Goal: Entertainment & Leisure: Browse casually

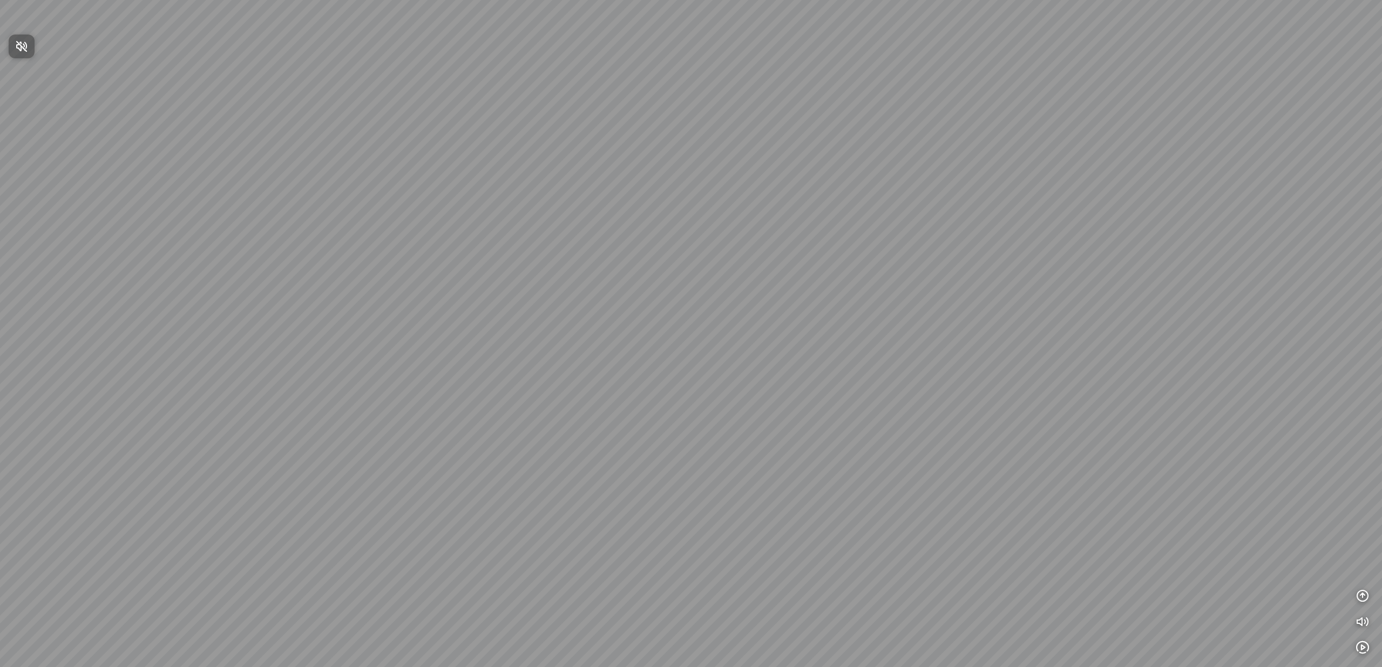
click at [28, 47] on span "Nhấn để bật âm thanh" at bounding box center [28, 45] width 0 height 13
drag, startPoint x: 299, startPoint y: 251, endPoint x: 579, endPoint y: 239, distance: 279.9
click at [579, 239] on div at bounding box center [691, 333] width 1382 height 667
drag, startPoint x: 376, startPoint y: 228, endPoint x: 555, endPoint y: 114, distance: 212.8
click at [550, 116] on div at bounding box center [691, 333] width 1382 height 667
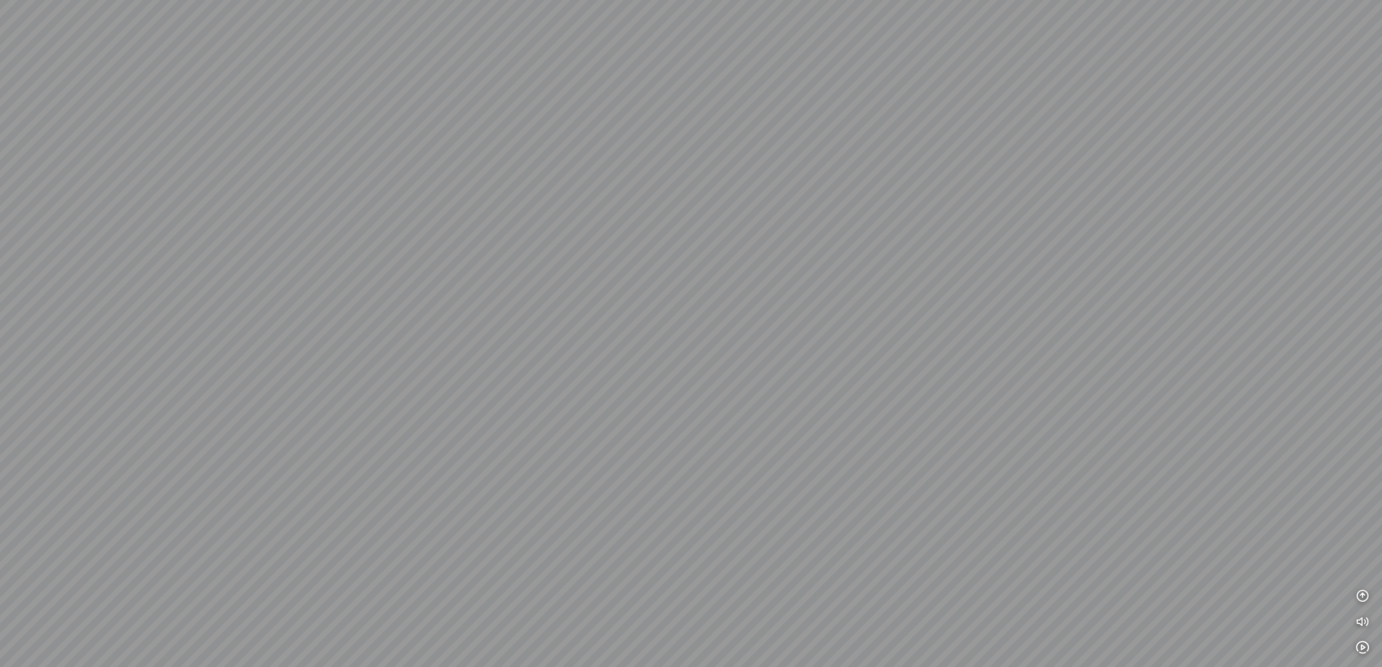
drag, startPoint x: 378, startPoint y: 214, endPoint x: 490, endPoint y: 254, distance: 118.7
click at [487, 254] on div at bounding box center [691, 333] width 1382 height 667
drag, startPoint x: 466, startPoint y: 262, endPoint x: 812, endPoint y: 257, distance: 346.0
click at [812, 257] on div at bounding box center [691, 333] width 1382 height 667
drag, startPoint x: 689, startPoint y: 265, endPoint x: 826, endPoint y: 242, distance: 139.0
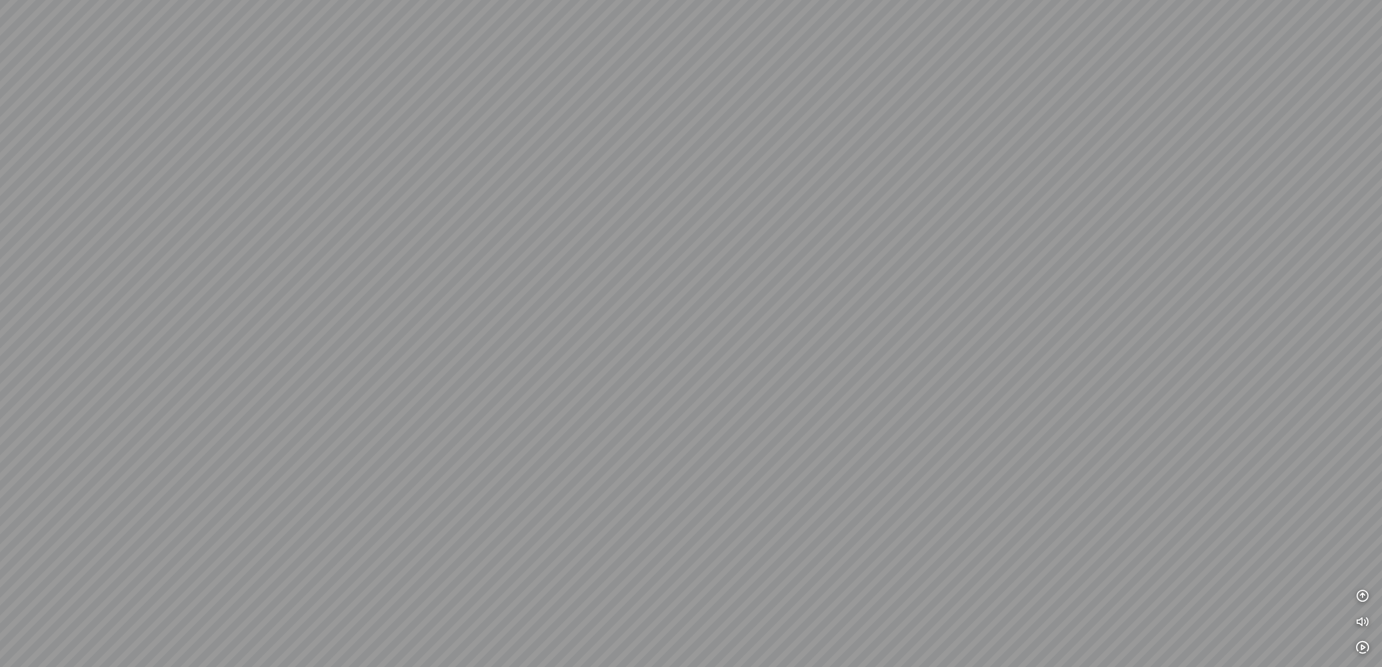
click at [826, 242] on div at bounding box center [691, 333] width 1382 height 667
drag, startPoint x: 688, startPoint y: 276, endPoint x: 246, endPoint y: 288, distance: 441.7
click at [377, 288] on div at bounding box center [691, 333] width 1382 height 667
click at [599, 329] on div at bounding box center [691, 333] width 1382 height 667
click at [593, 304] on div at bounding box center [691, 333] width 1382 height 667
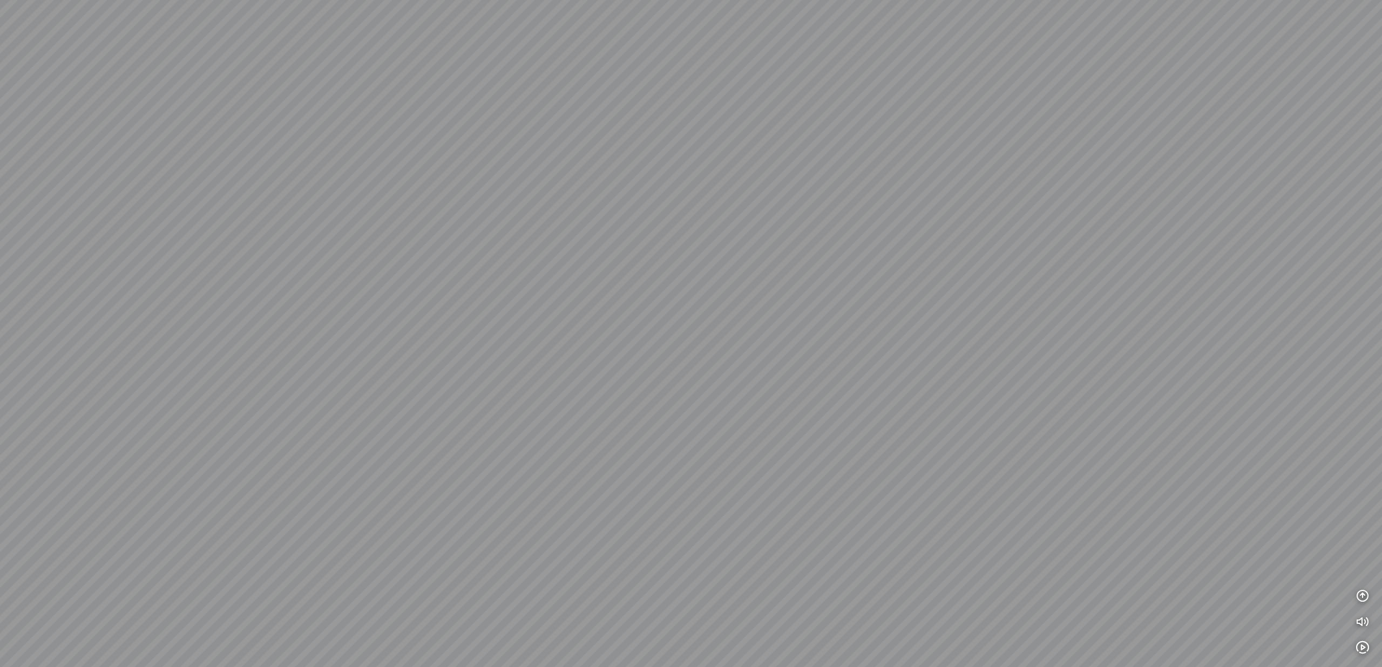
drag, startPoint x: 518, startPoint y: 294, endPoint x: 782, endPoint y: 252, distance: 267.8
click at [782, 252] on div at bounding box center [691, 333] width 1382 height 667
click at [721, 273] on div at bounding box center [691, 333] width 1382 height 667
click at [615, 287] on div at bounding box center [691, 333] width 1382 height 667
drag, startPoint x: 905, startPoint y: 195, endPoint x: 836, endPoint y: 220, distance: 73.4
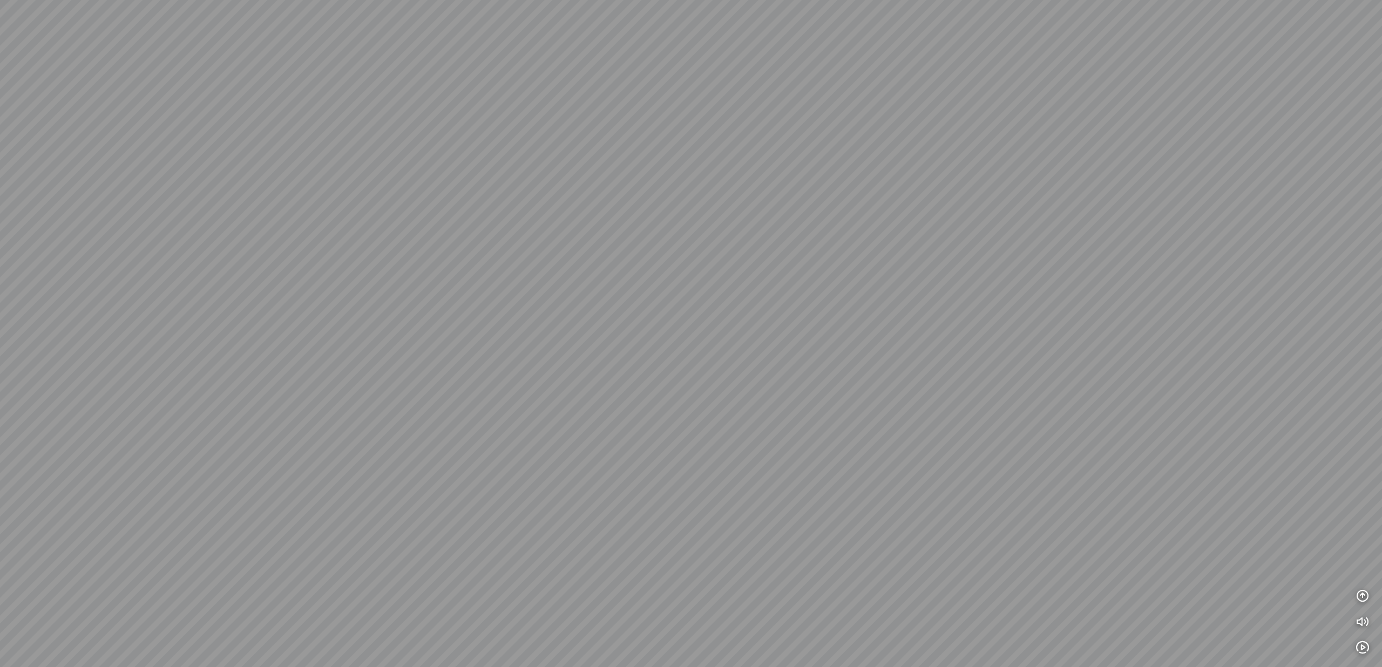
click at [837, 220] on div at bounding box center [691, 333] width 1382 height 667
click at [1367, 596] on icon "button" at bounding box center [1362, 595] width 13 height 13
click at [1358, 467] on icon "button" at bounding box center [1362, 466] width 13 height 13
drag, startPoint x: 890, startPoint y: 432, endPoint x: 872, endPoint y: 438, distance: 18.3
click at [873, 438] on div at bounding box center [691, 333] width 1382 height 667
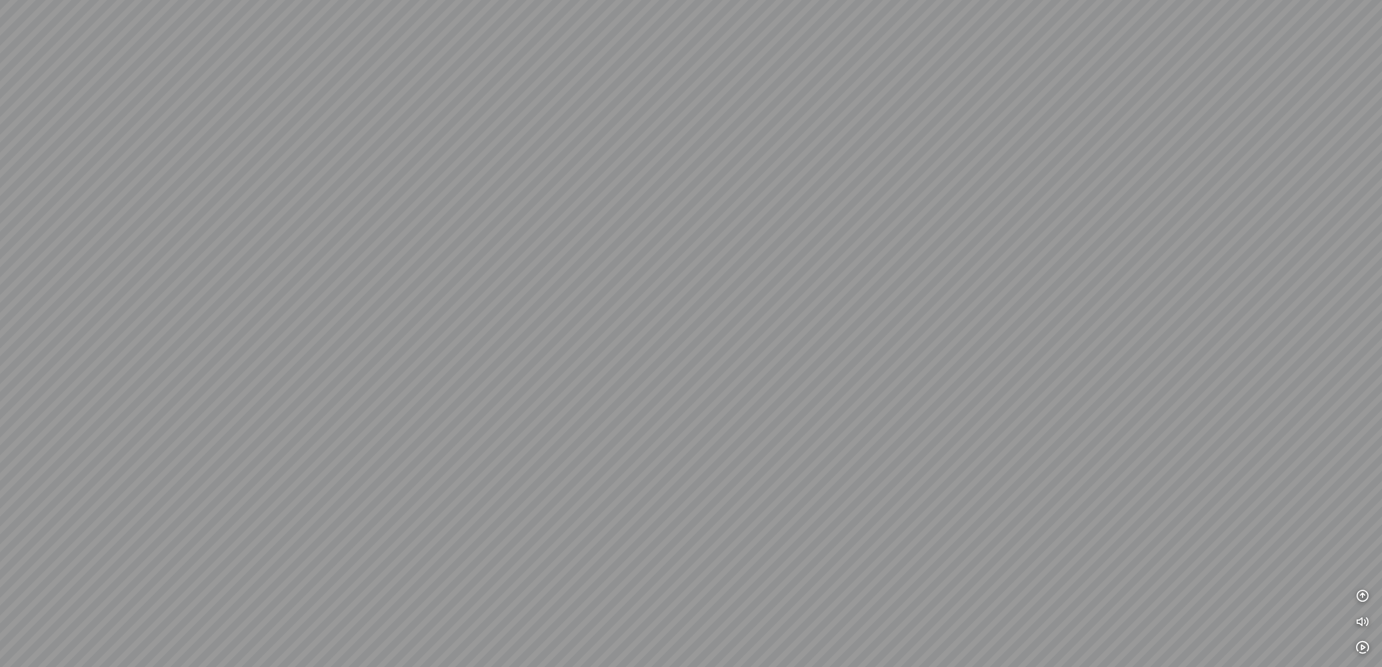
click at [723, 444] on div at bounding box center [691, 333] width 1382 height 667
click at [323, 432] on div at bounding box center [691, 333] width 1382 height 667
drag, startPoint x: 82, startPoint y: 445, endPoint x: 751, endPoint y: 367, distance: 673.8
click at [697, 363] on div at bounding box center [691, 333] width 1382 height 667
click at [631, 389] on div at bounding box center [691, 333] width 1382 height 667
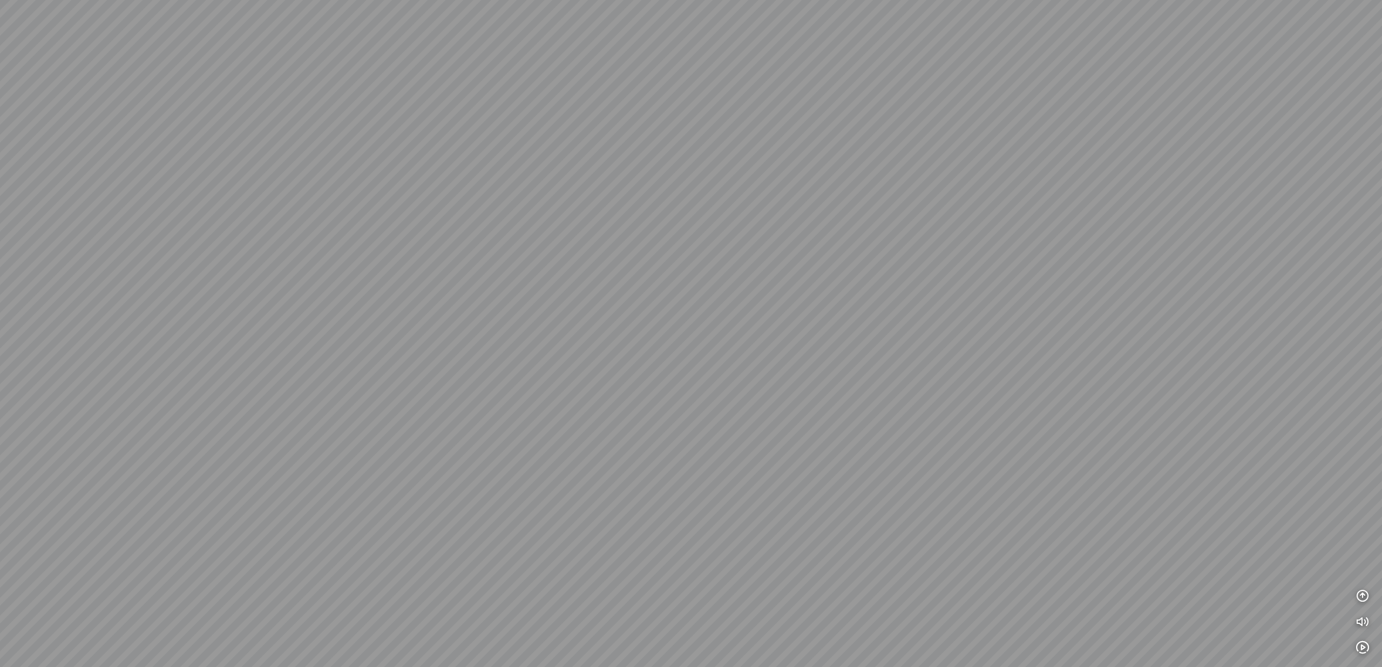
click at [317, 300] on div at bounding box center [691, 333] width 1382 height 667
drag, startPoint x: 632, startPoint y: 290, endPoint x: 747, endPoint y: 303, distance: 115.7
click at [680, 297] on div at bounding box center [691, 333] width 1382 height 667
drag, startPoint x: 467, startPoint y: 364, endPoint x: 752, endPoint y: 358, distance: 285.1
click at [776, 361] on div at bounding box center [691, 333] width 1382 height 667
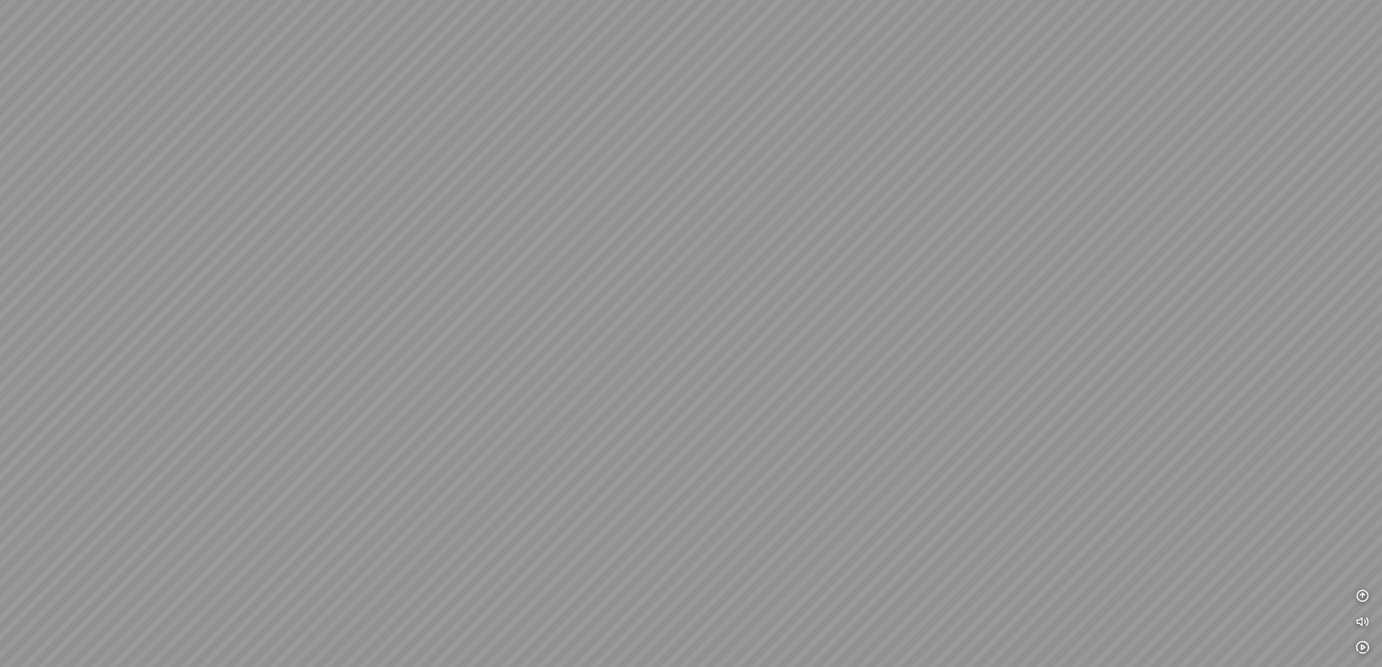
click at [913, 281] on div at bounding box center [691, 333] width 1382 height 667
click at [892, 254] on div at bounding box center [691, 333] width 1382 height 667
